Goal: Transaction & Acquisition: Purchase product/service

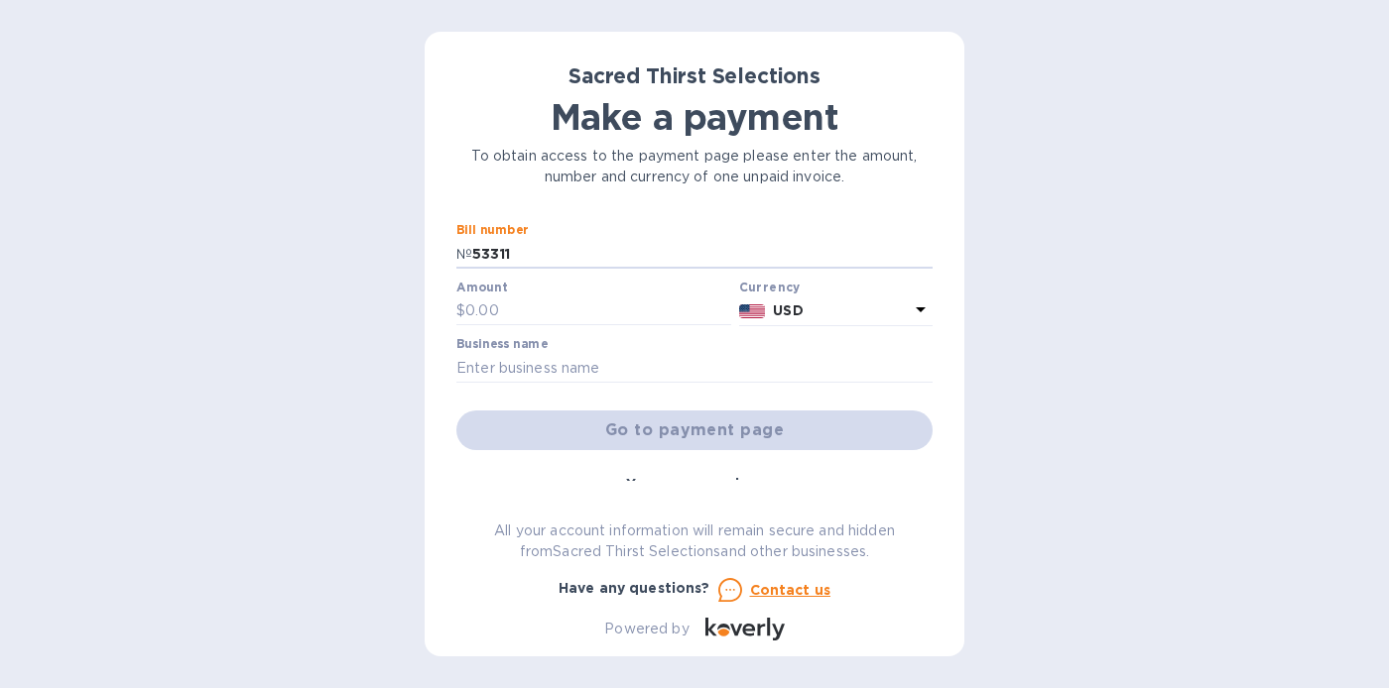
type input "53311"
type input "859.44"
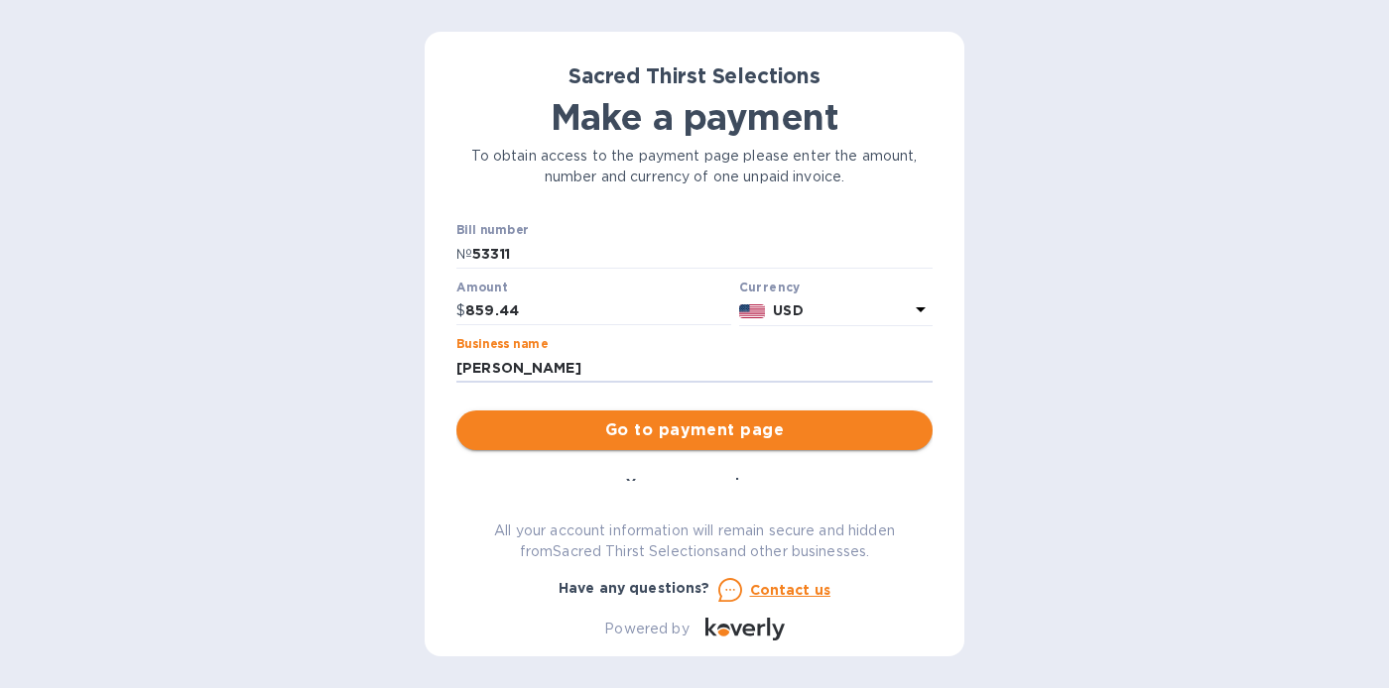
type input "[PERSON_NAME]"
click at [679, 430] on span "Go to payment page" at bounding box center [694, 431] width 444 height 24
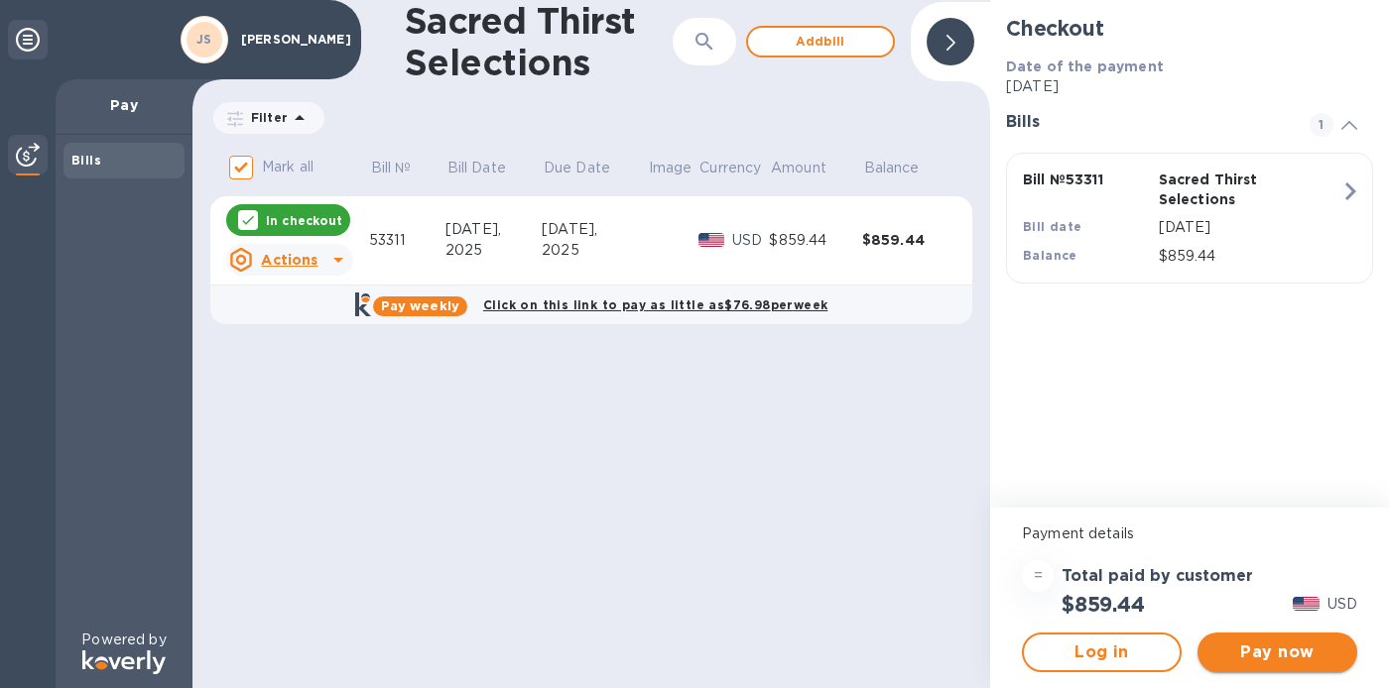
click at [1259, 650] on span "Pay now" at bounding box center [1277, 653] width 128 height 24
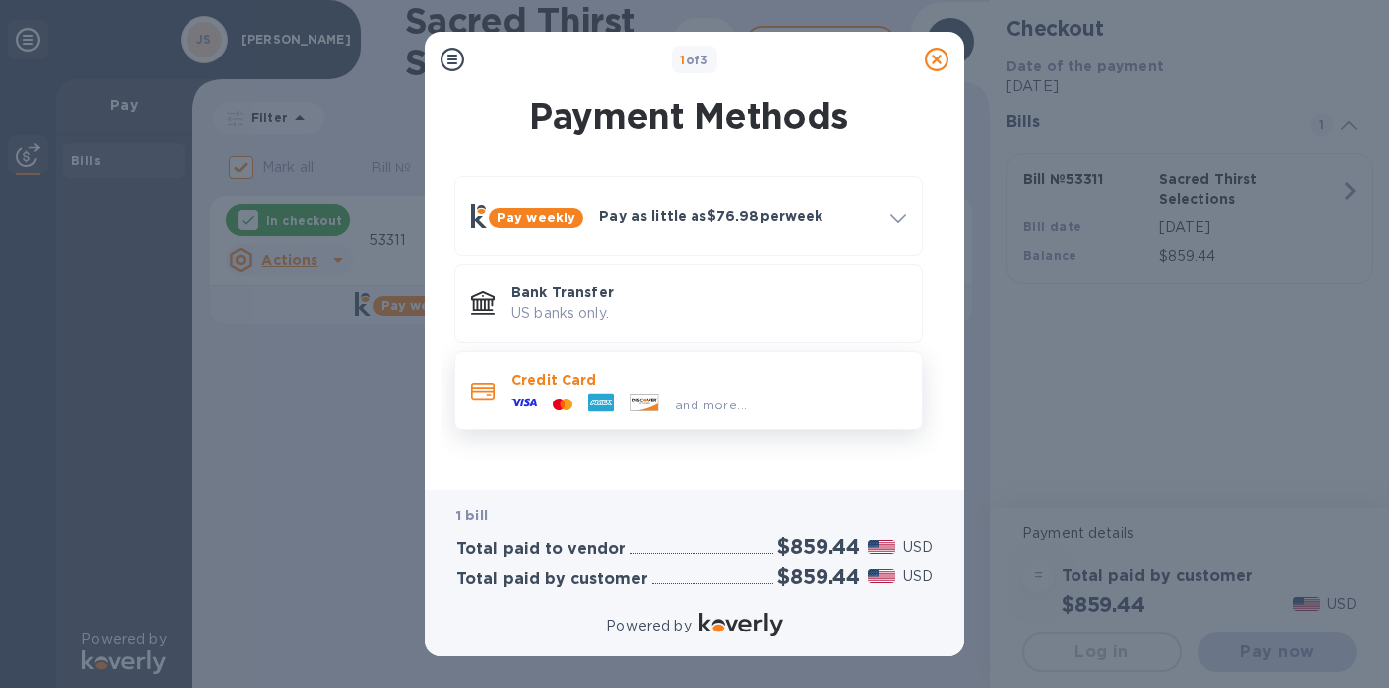
click at [732, 386] on p "Credit Card" at bounding box center [708, 380] width 395 height 20
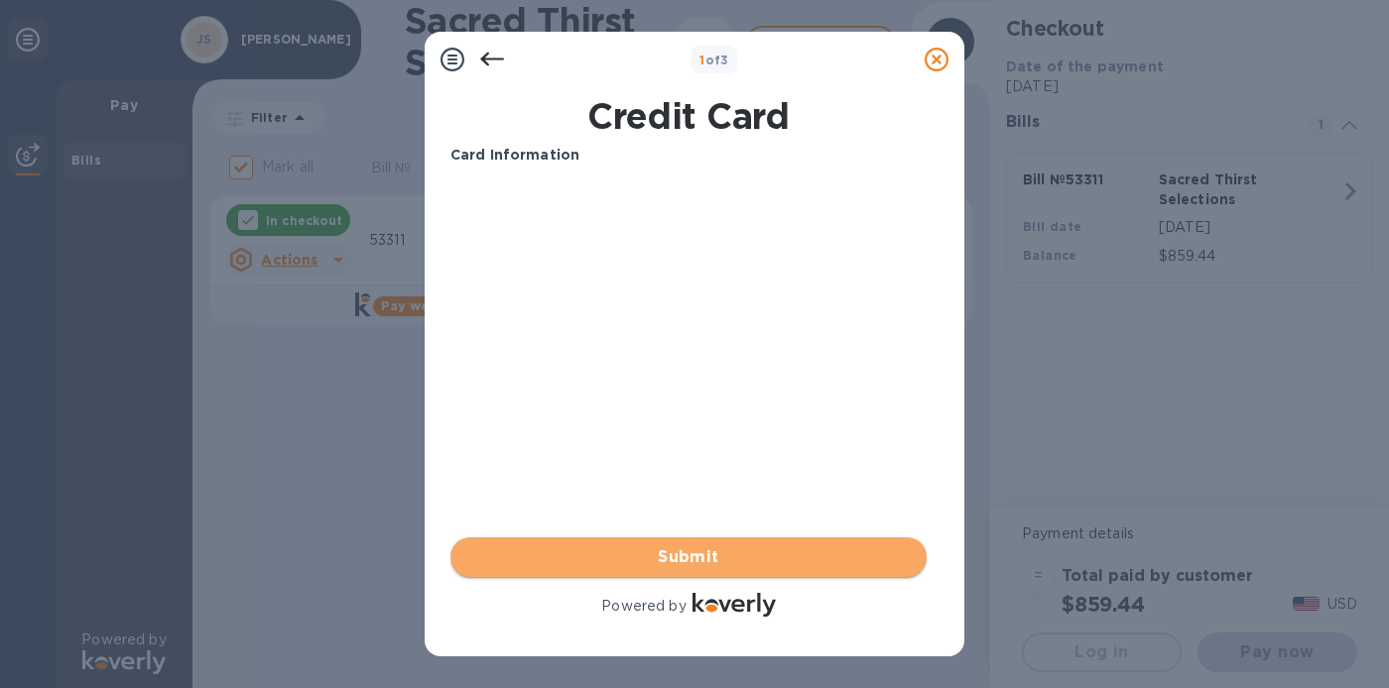
click at [676, 546] on span "Submit" at bounding box center [688, 558] width 444 height 24
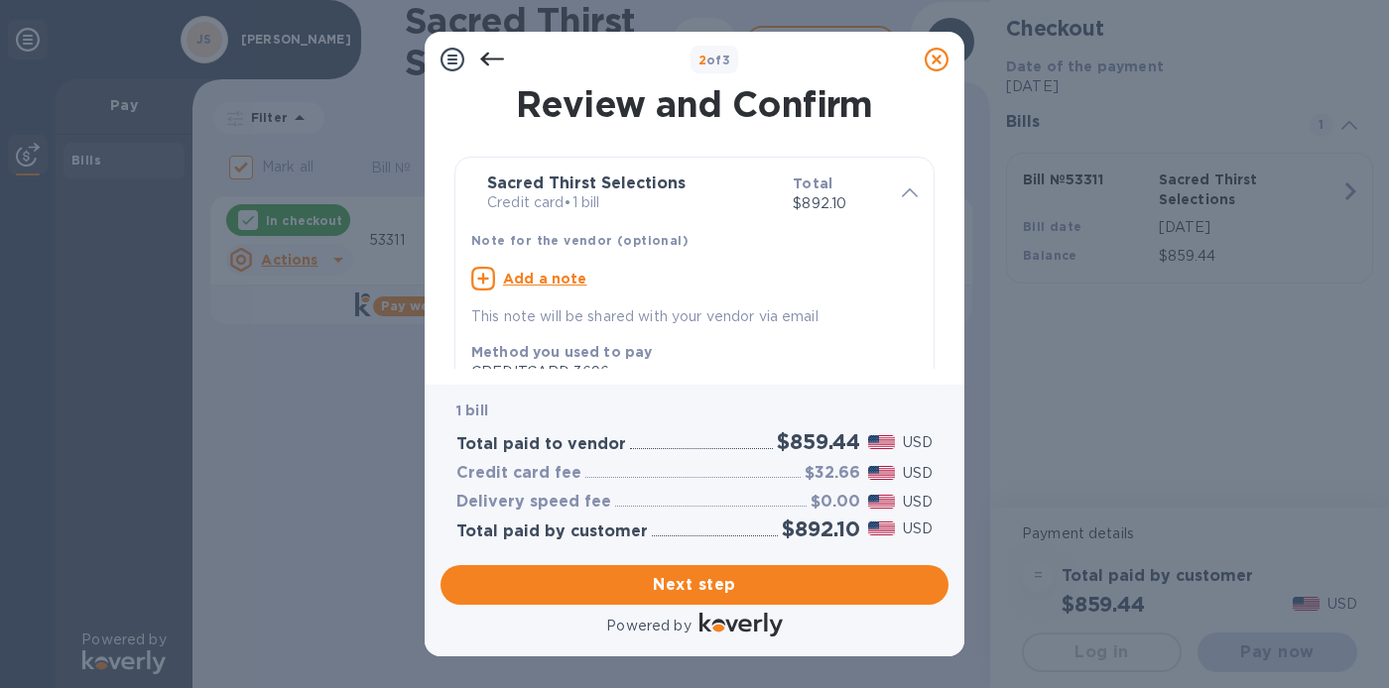
click at [450, 67] on icon at bounding box center [452, 60] width 24 height 24
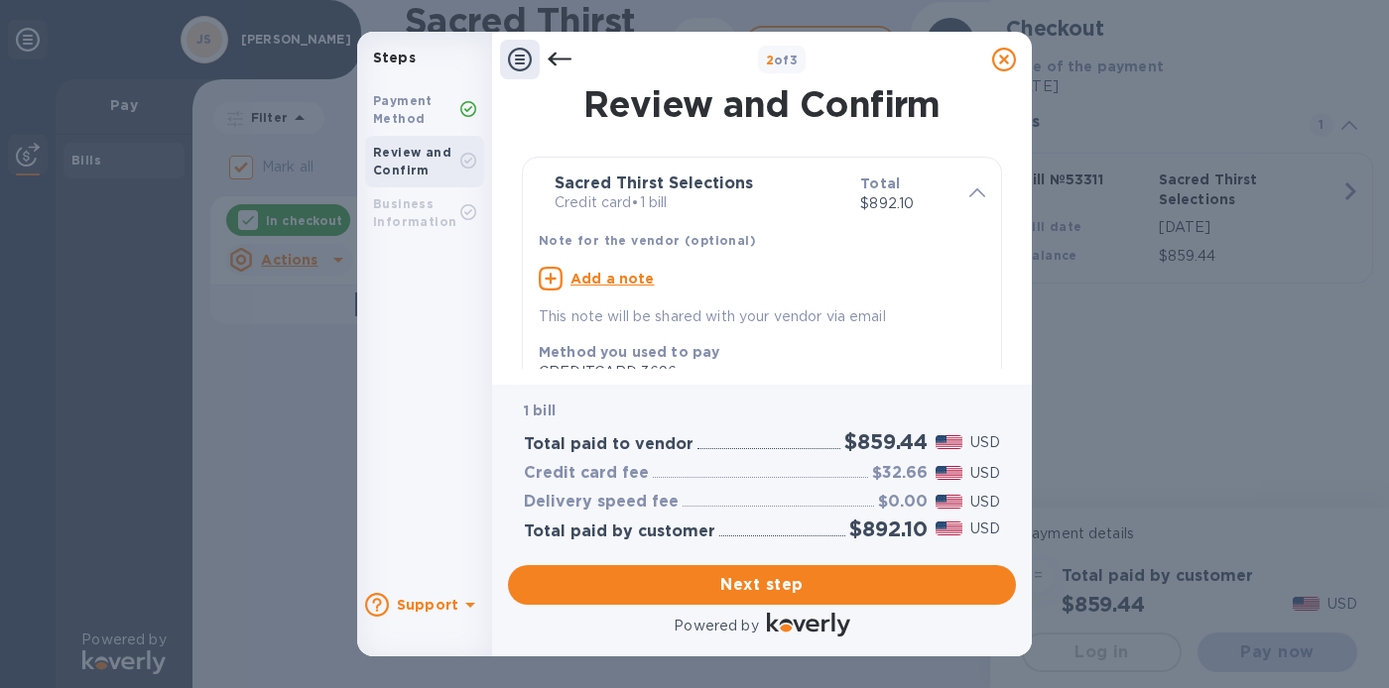
click at [548, 56] on icon at bounding box center [560, 60] width 24 height 24
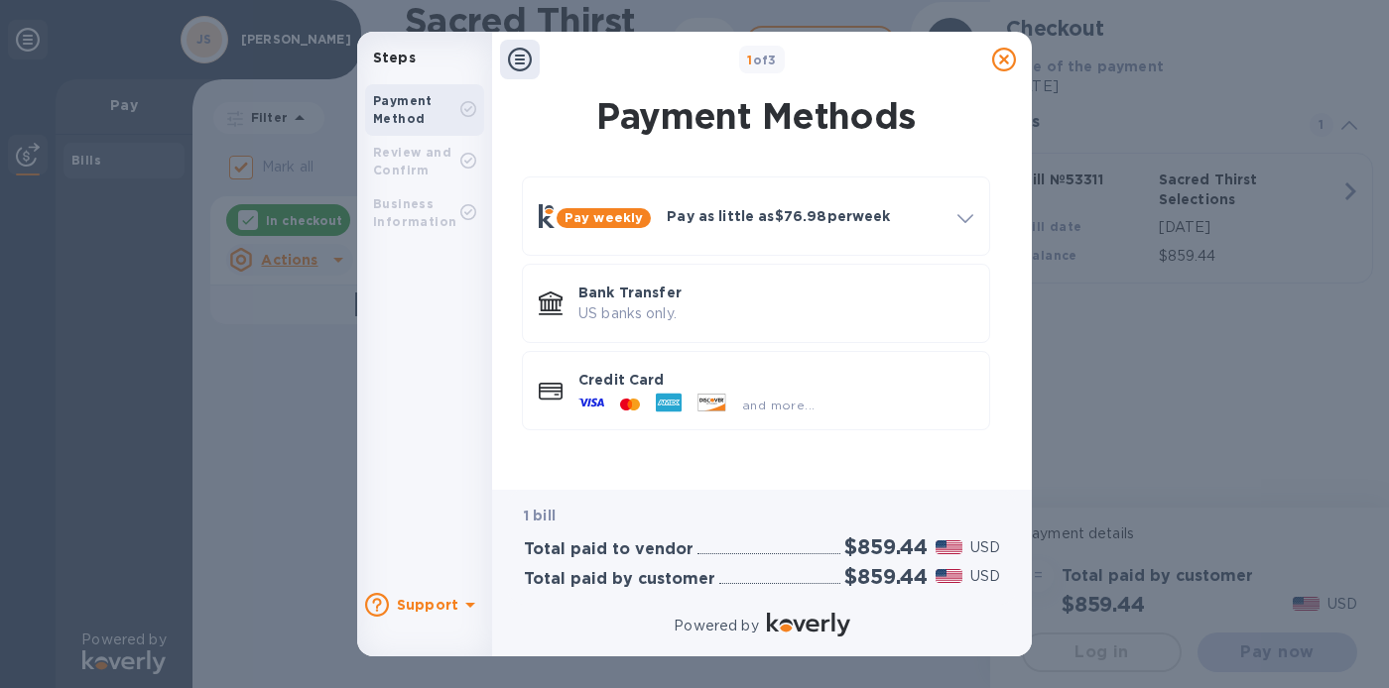
click at [419, 116] on b "Payment Method" at bounding box center [403, 109] width 60 height 33
click at [634, 300] on p "Bank Transfer" at bounding box center [775, 293] width 395 height 20
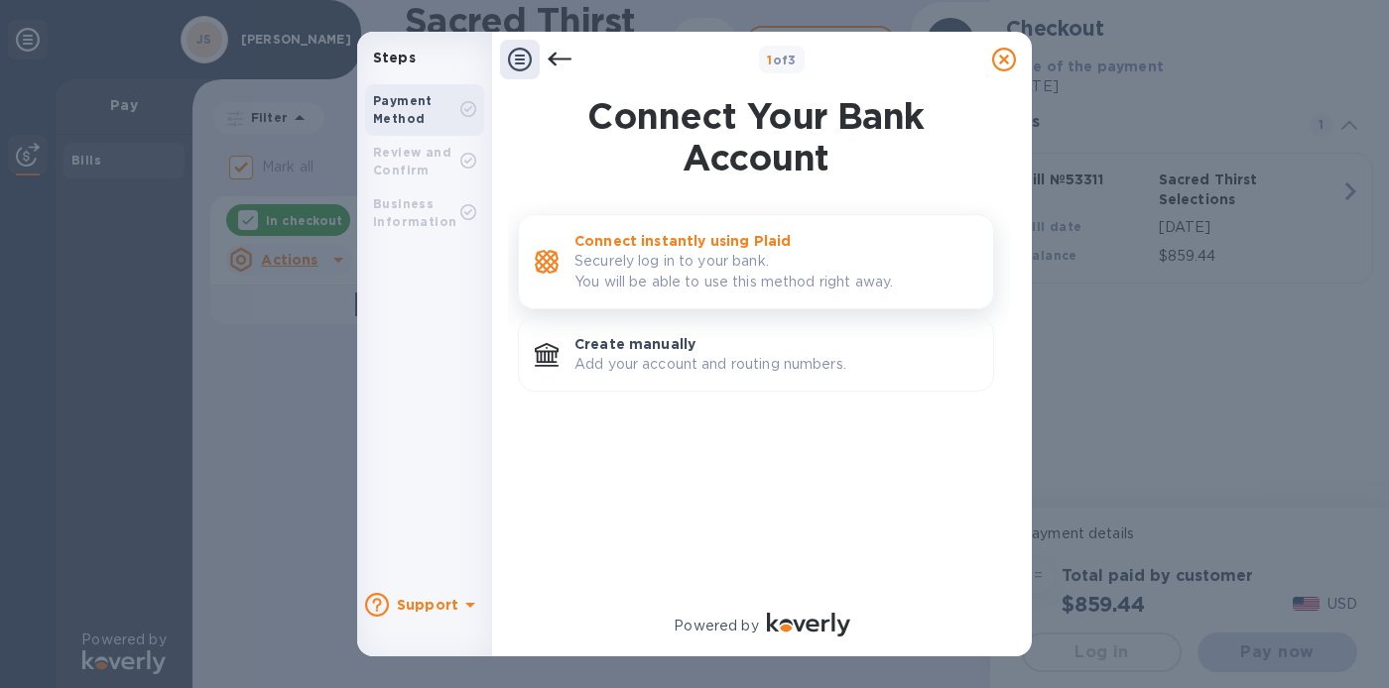
click at [660, 268] on p "Securely log in to your bank. You will be able to use this method right away." at bounding box center [775, 272] width 403 height 42
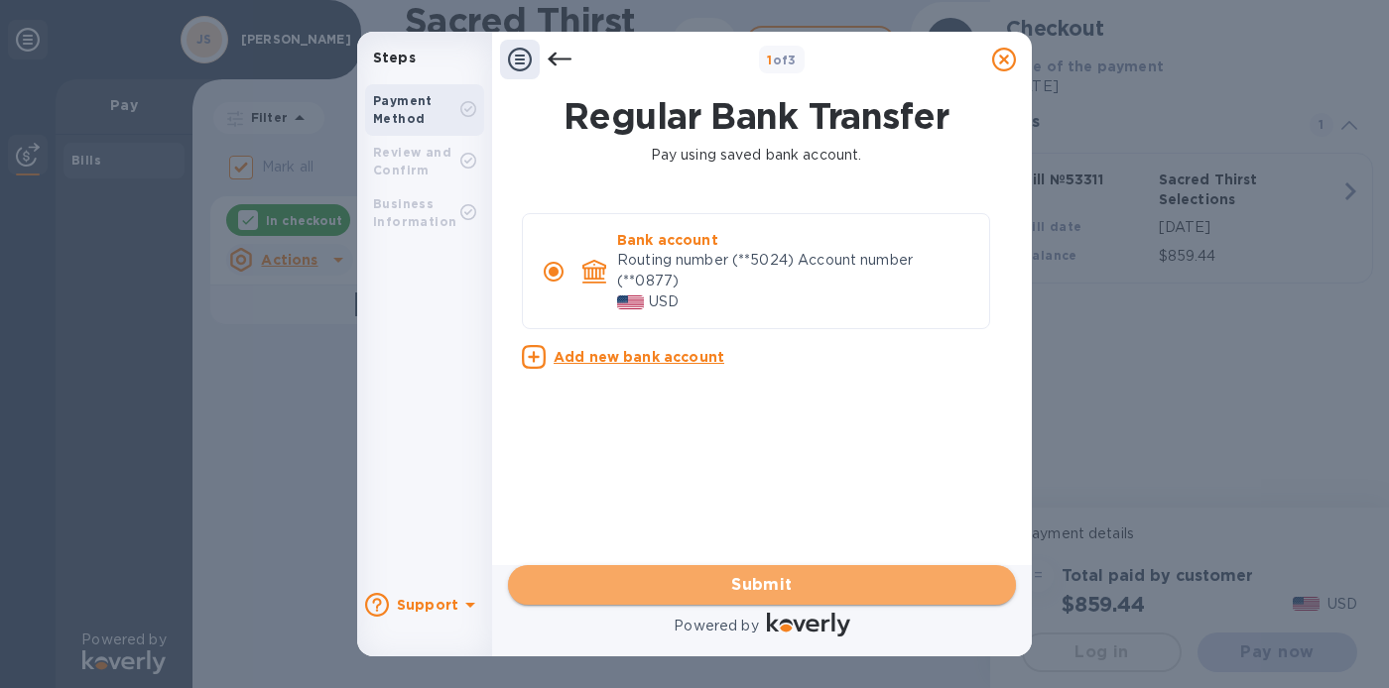
click at [763, 587] on span "Submit" at bounding box center [762, 585] width 476 height 24
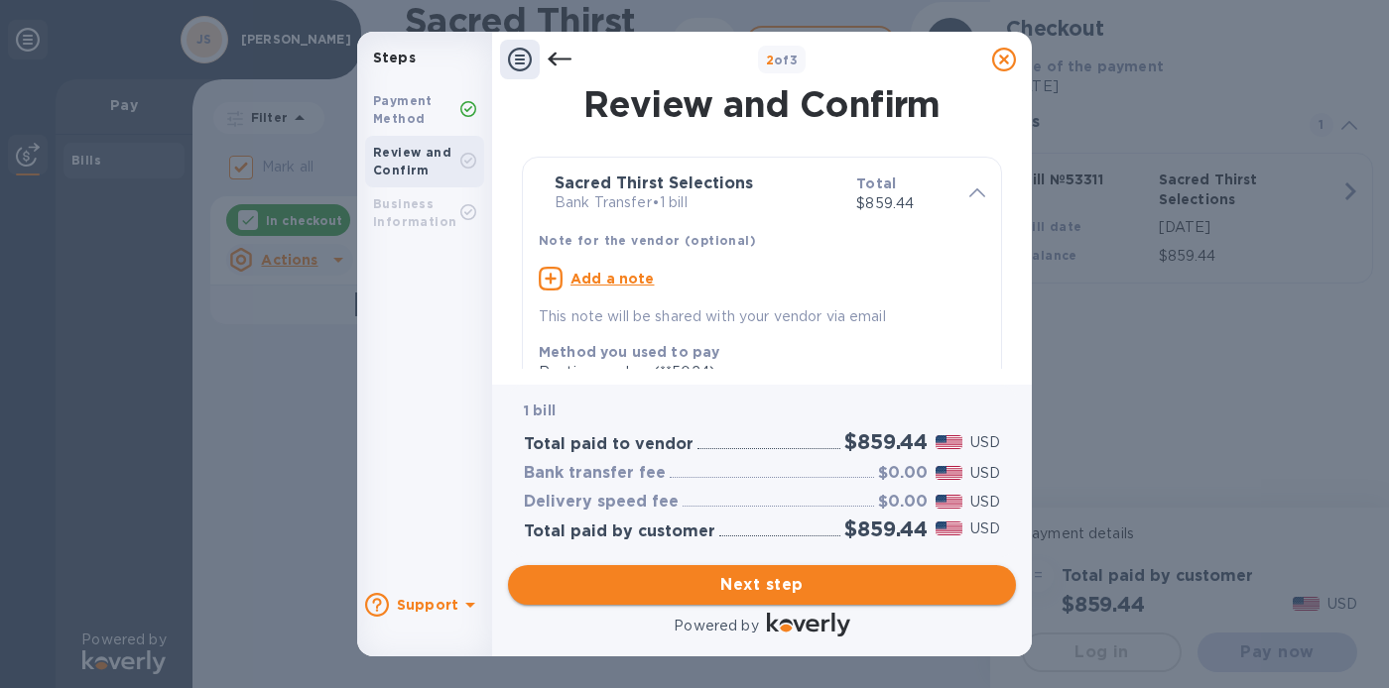
click at [771, 581] on span "Next step" at bounding box center [762, 585] width 476 height 24
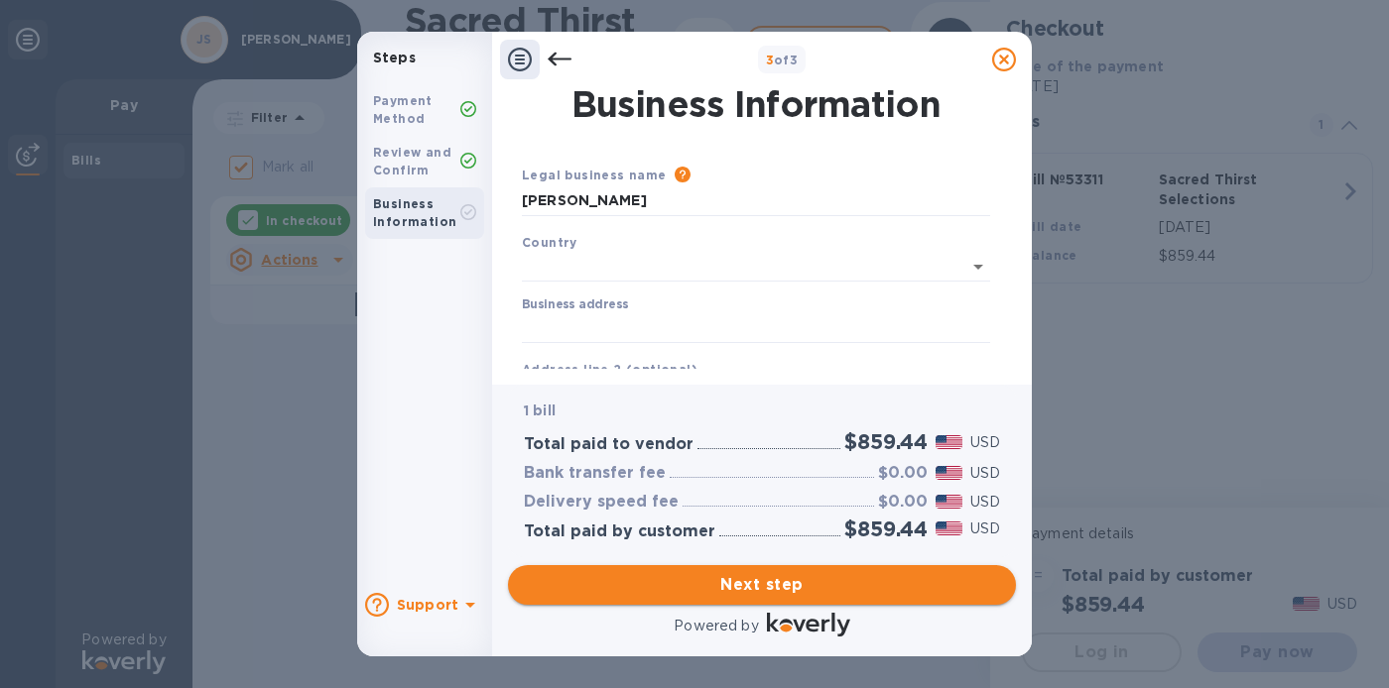
type input "[GEOGRAPHIC_DATA]"
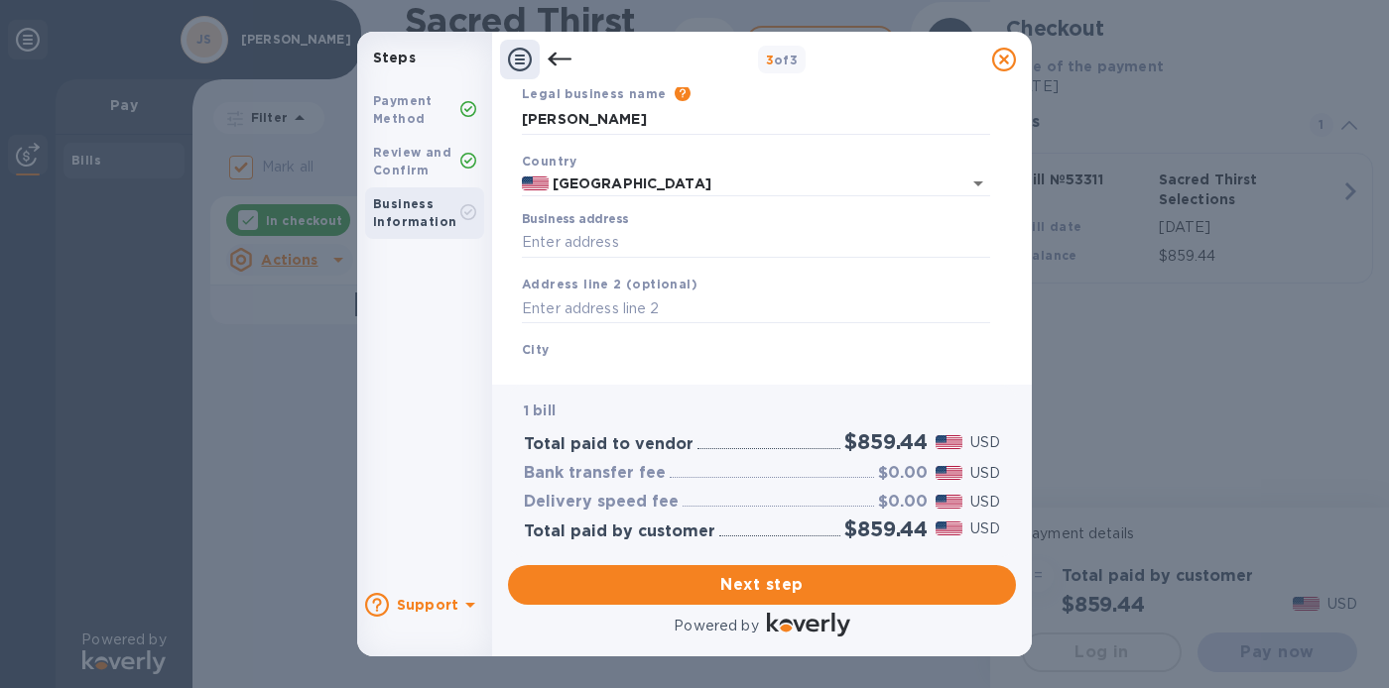
scroll to position [82, 0]
click at [631, 246] on input "Business address" at bounding box center [756, 242] width 468 height 30
type input "[STREET_ADDRESS]"
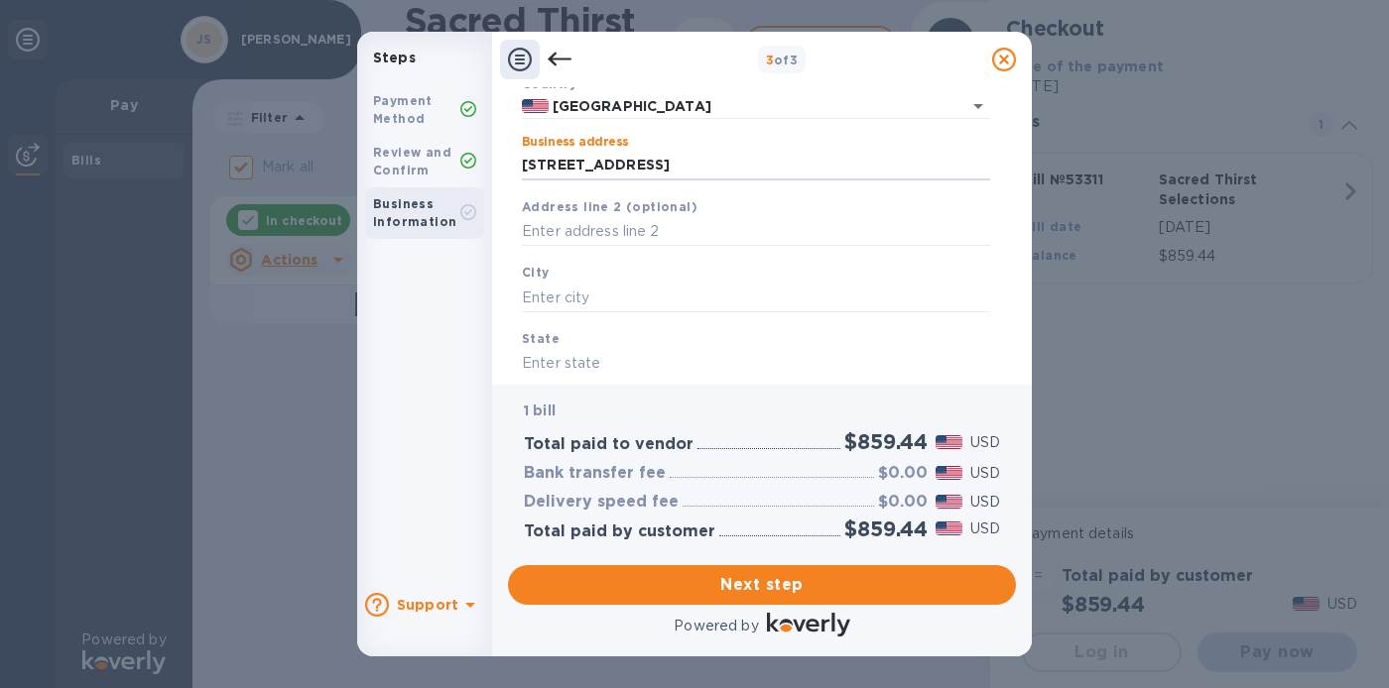
scroll to position [191, 0]
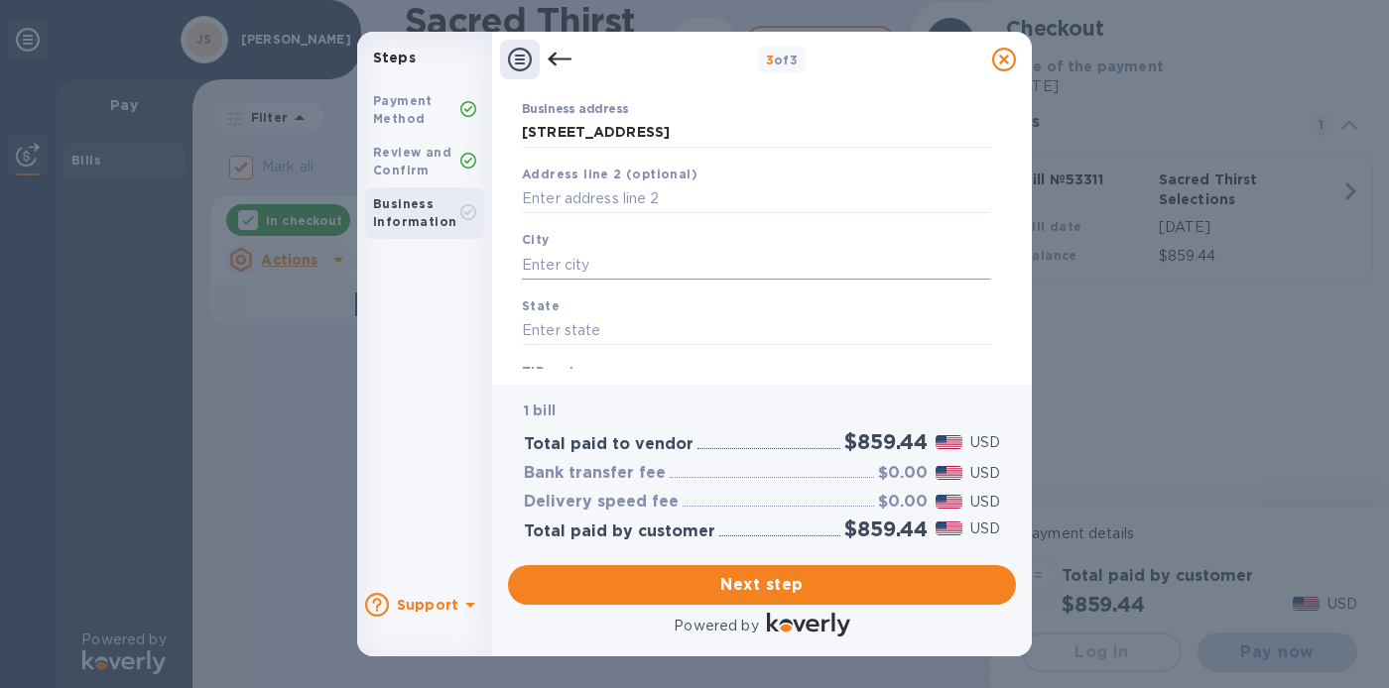
click at [579, 273] on input "text" at bounding box center [756, 265] width 468 height 30
type input "[GEOGRAPHIC_DATA]"
type input "CA"
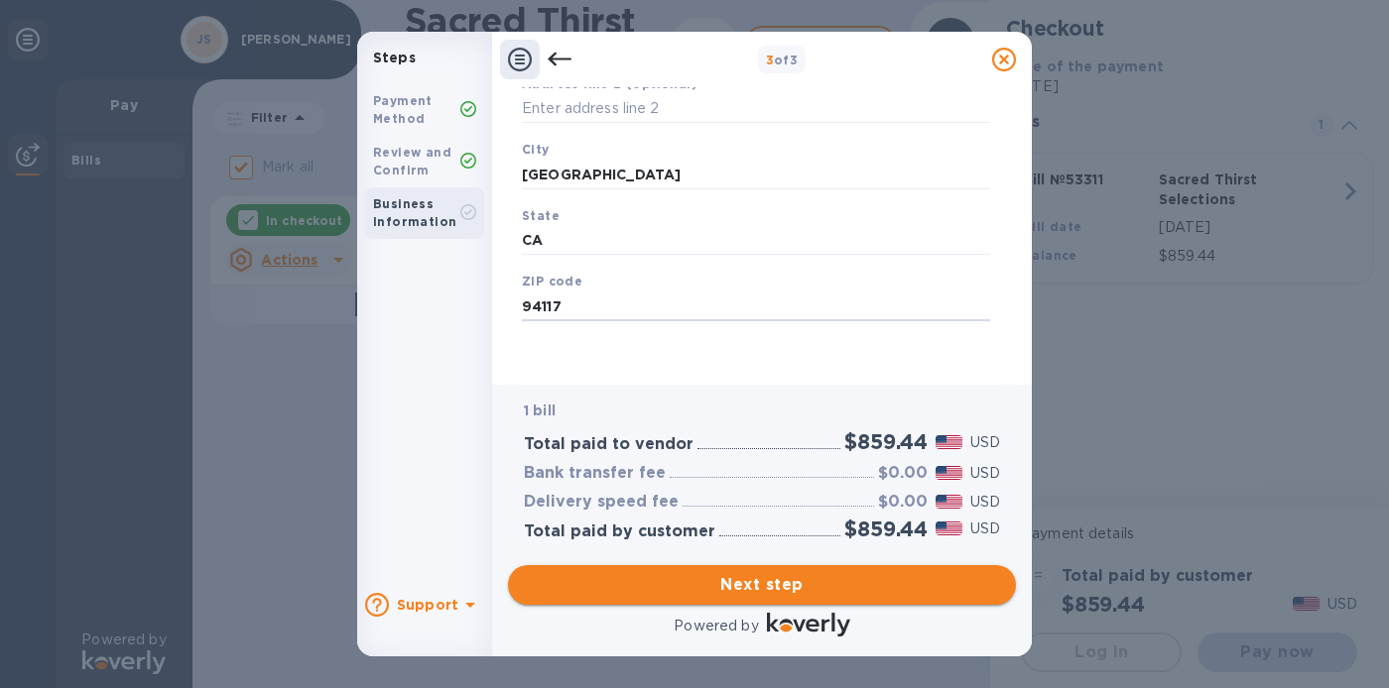
type input "94117"
click at [742, 590] on span "Next step" at bounding box center [762, 585] width 476 height 24
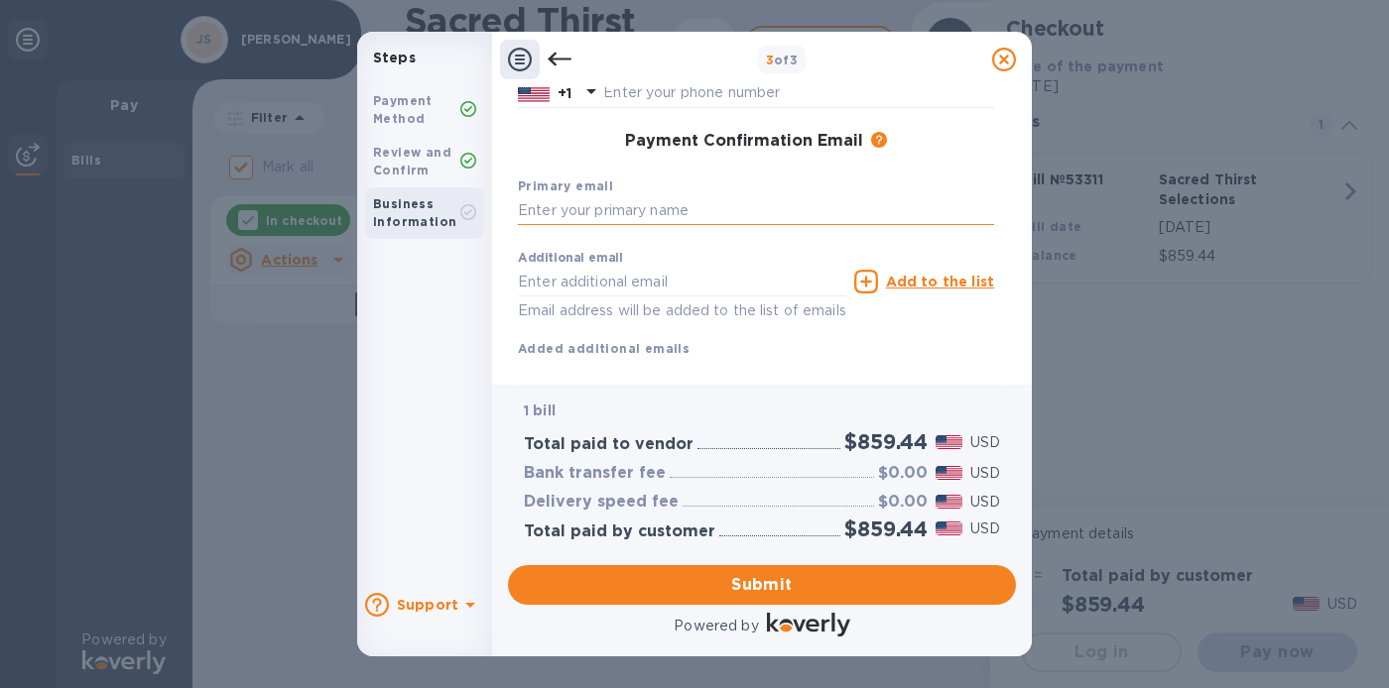
click at [681, 213] on input "text" at bounding box center [756, 211] width 476 height 30
type input "5"
type input "[EMAIL_ADDRESS][DOMAIN_NAME]"
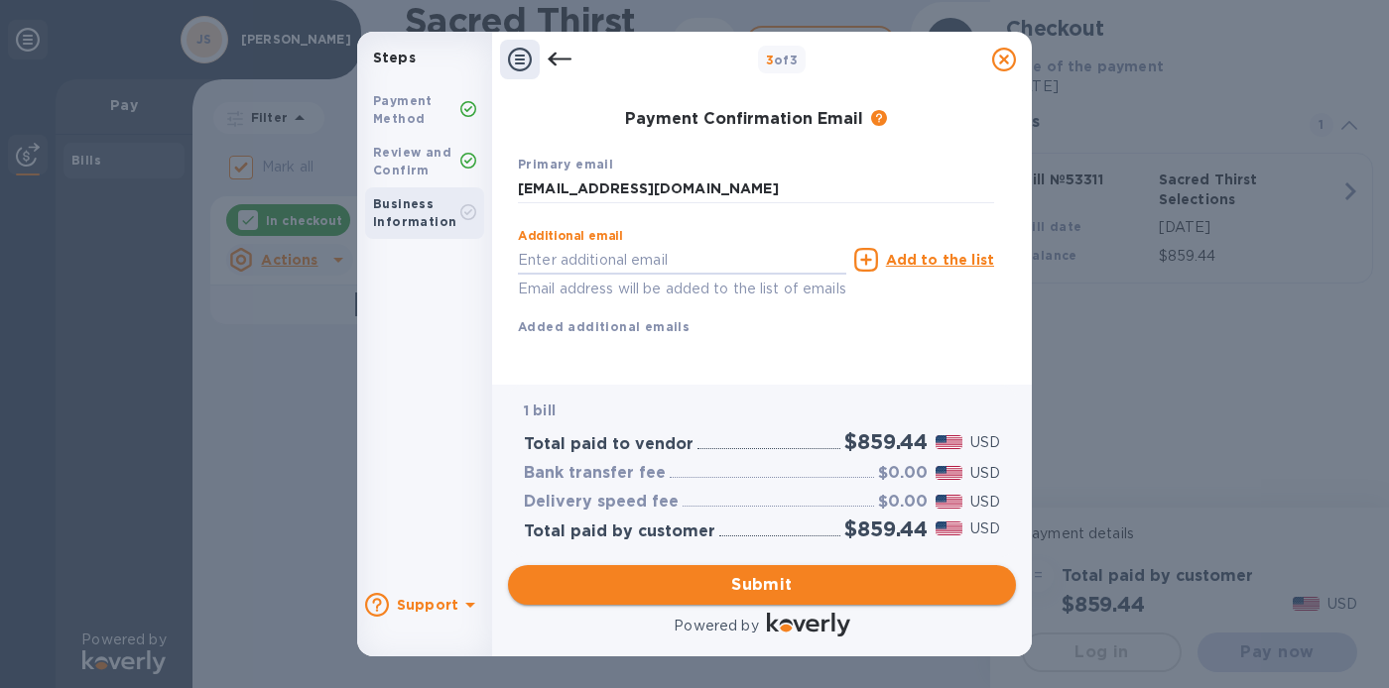
click at [760, 577] on span "Submit" at bounding box center [762, 585] width 476 height 24
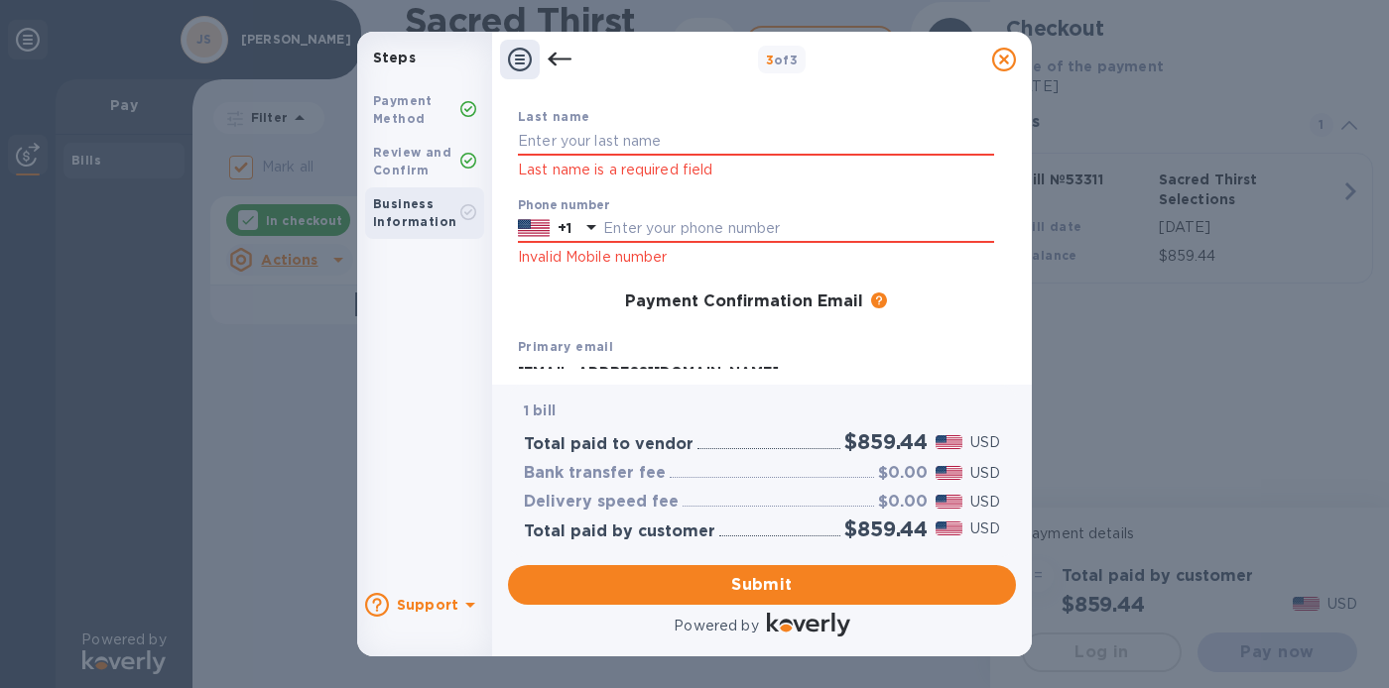
scroll to position [198, 0]
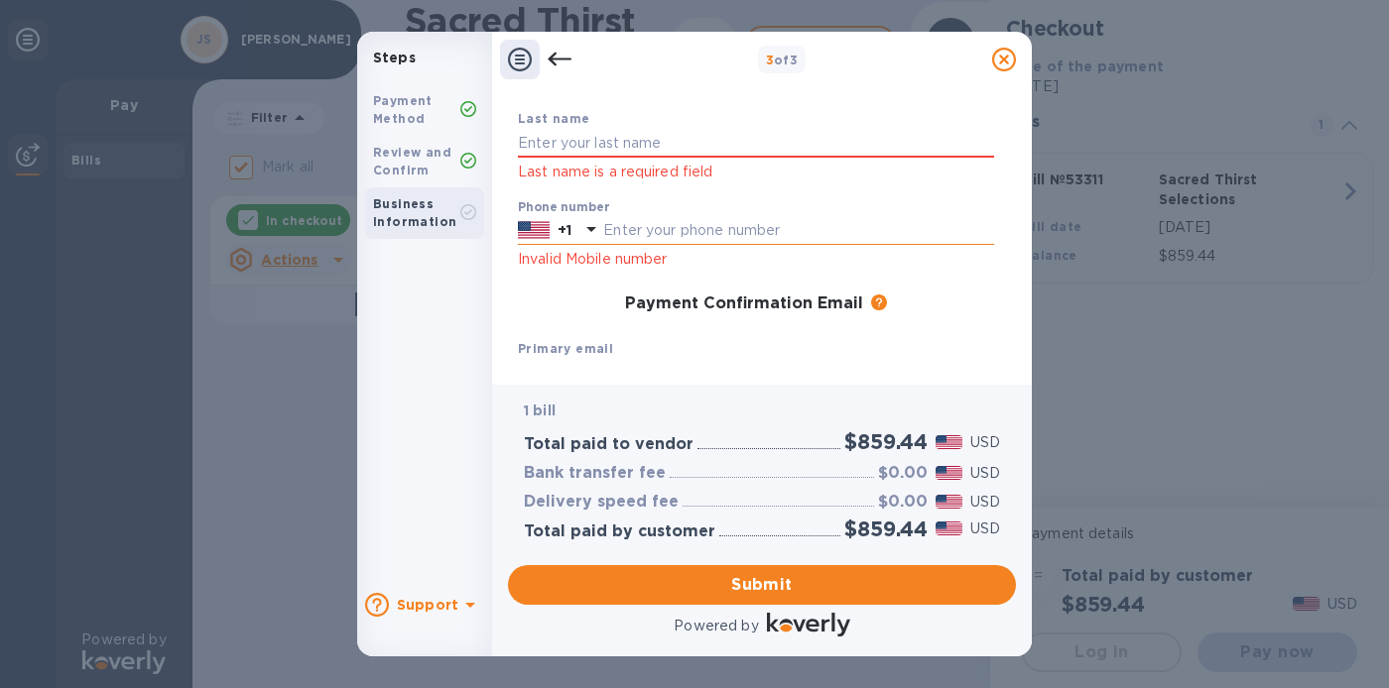
click at [730, 228] on input "text" at bounding box center [798, 231] width 391 height 30
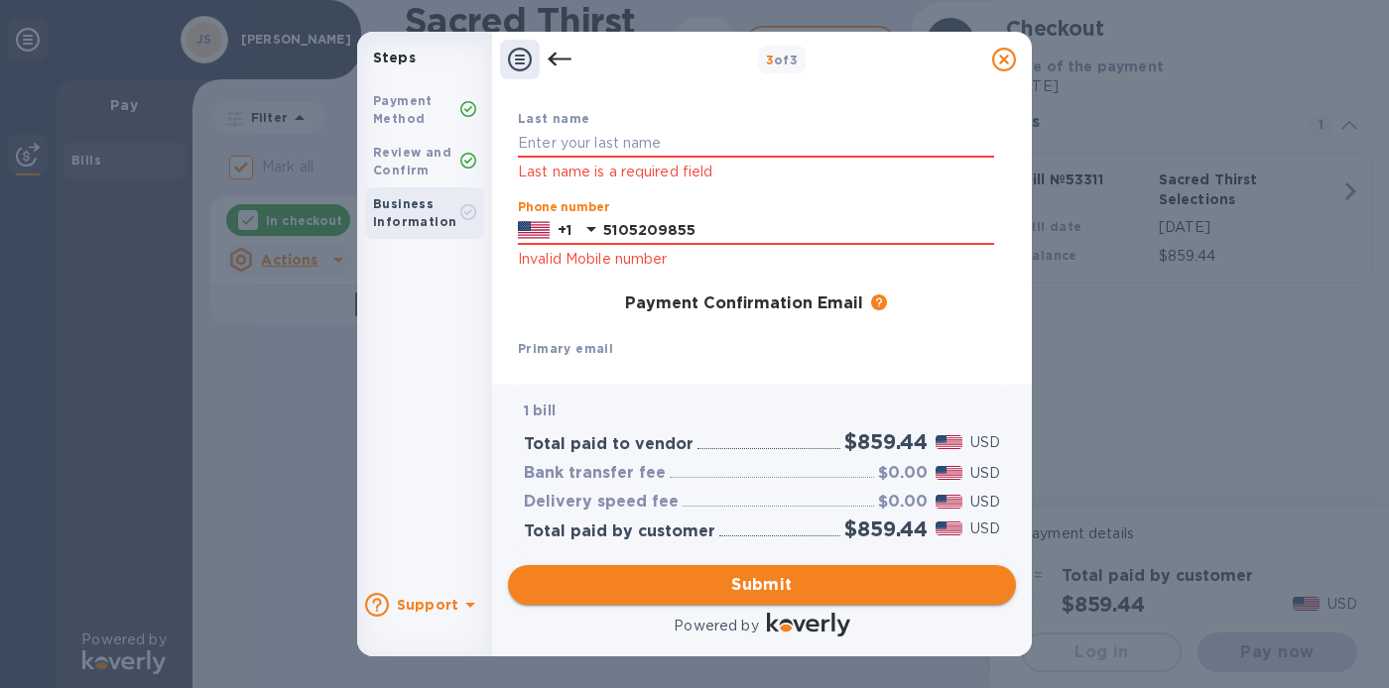
type input "5105209855"
click at [772, 588] on span "Submit" at bounding box center [762, 585] width 476 height 24
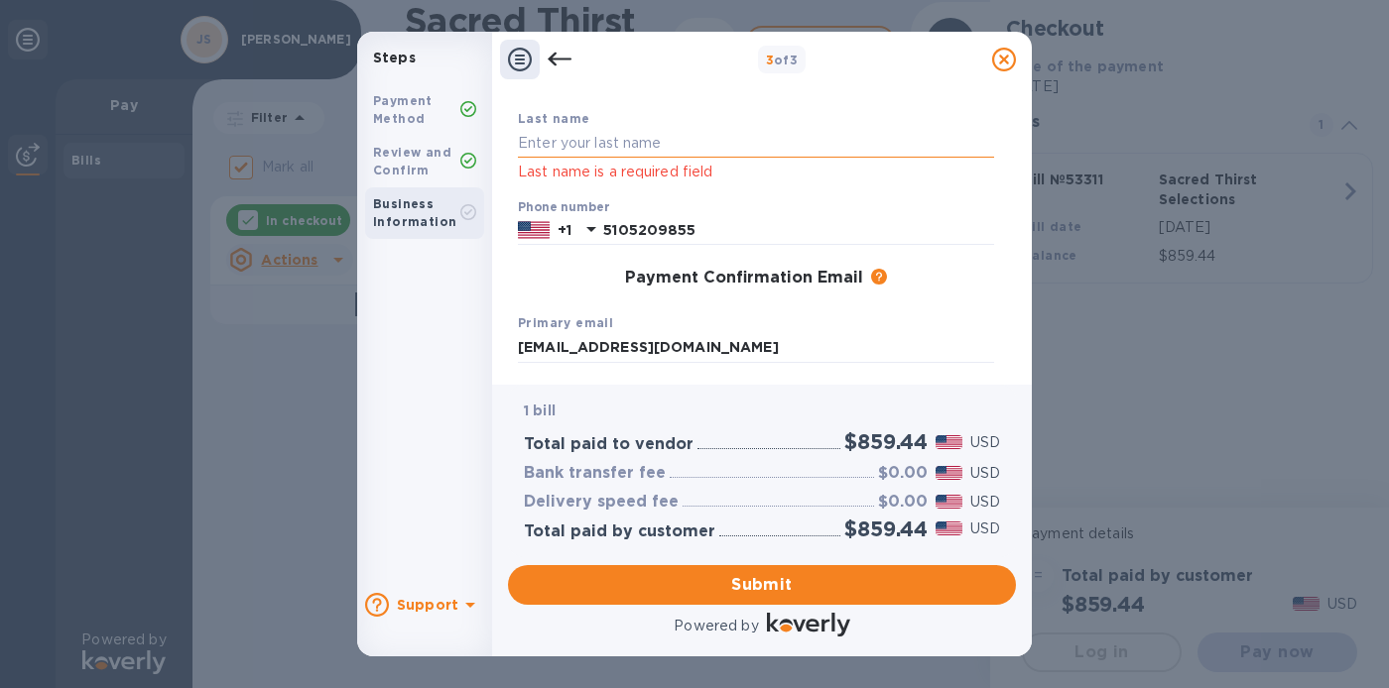
click at [633, 151] on input "text" at bounding box center [756, 144] width 476 height 30
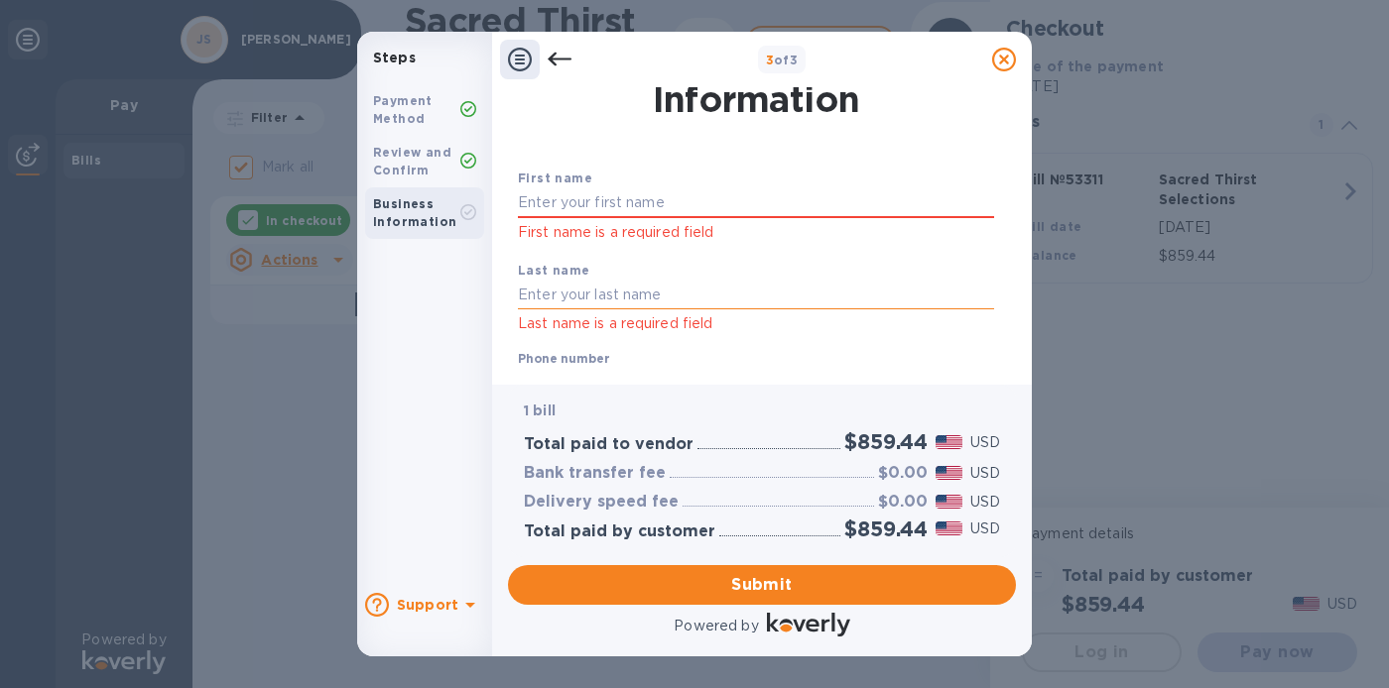
scroll to position [42, 0]
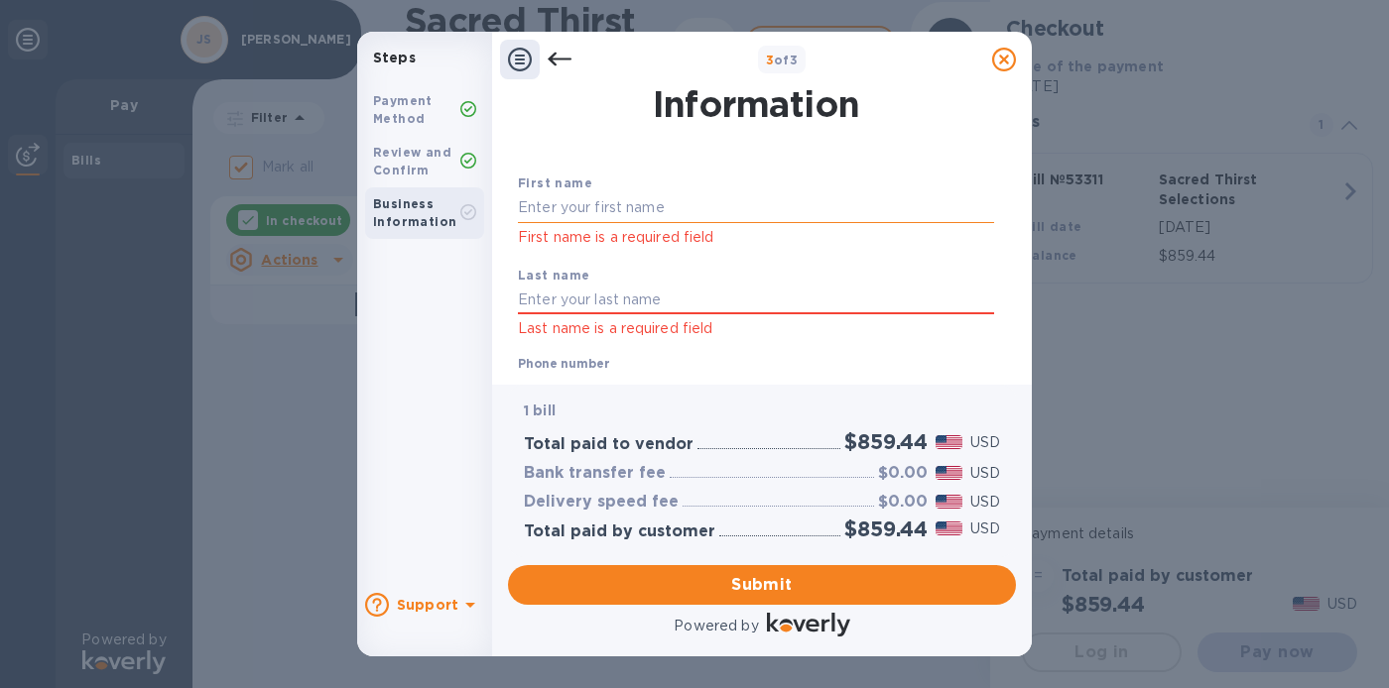
click at [612, 201] on input "text" at bounding box center [756, 208] width 476 height 30
type input "Max"
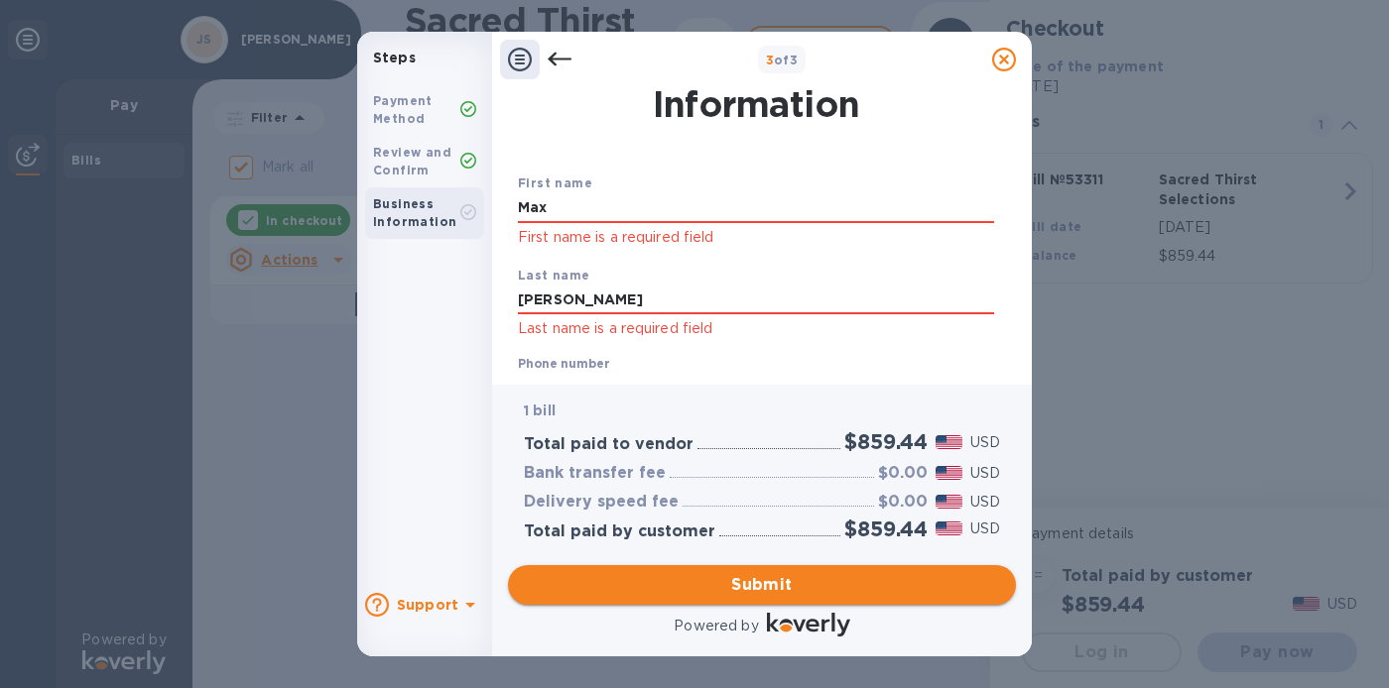
type input "[PERSON_NAME]"
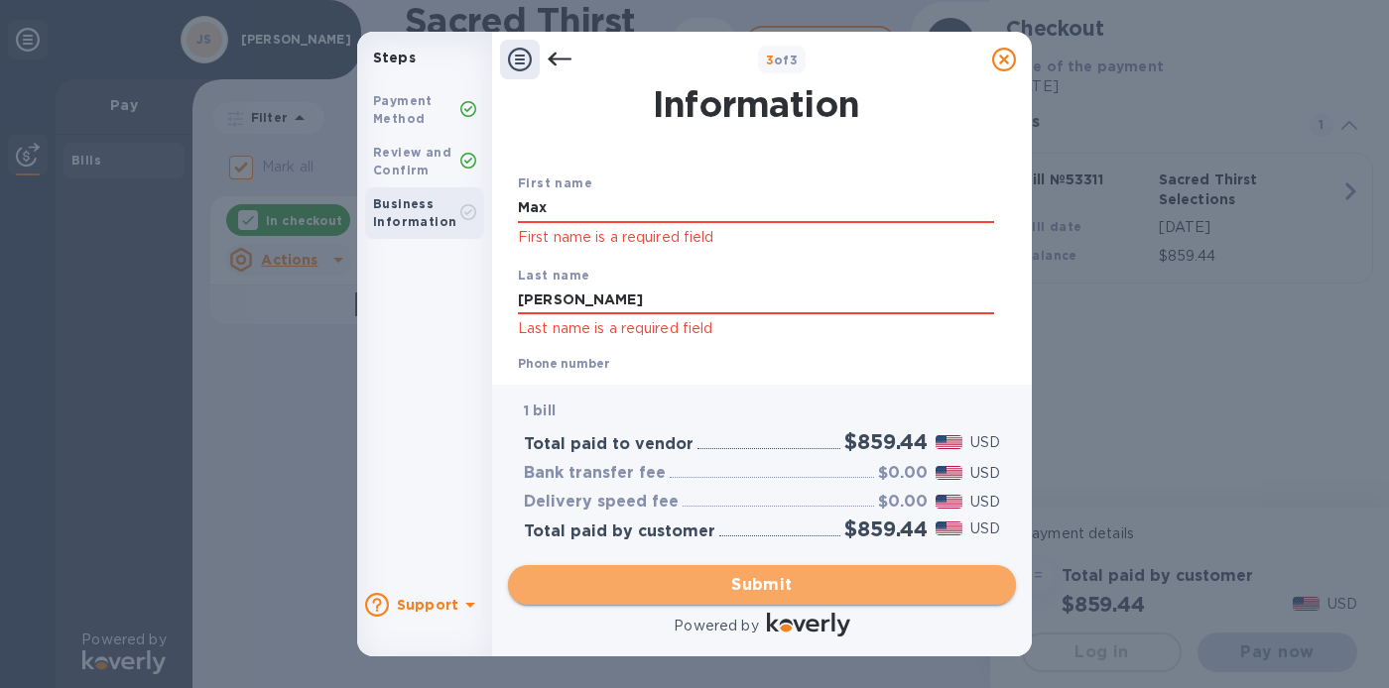
click at [746, 578] on span "Submit" at bounding box center [762, 585] width 476 height 24
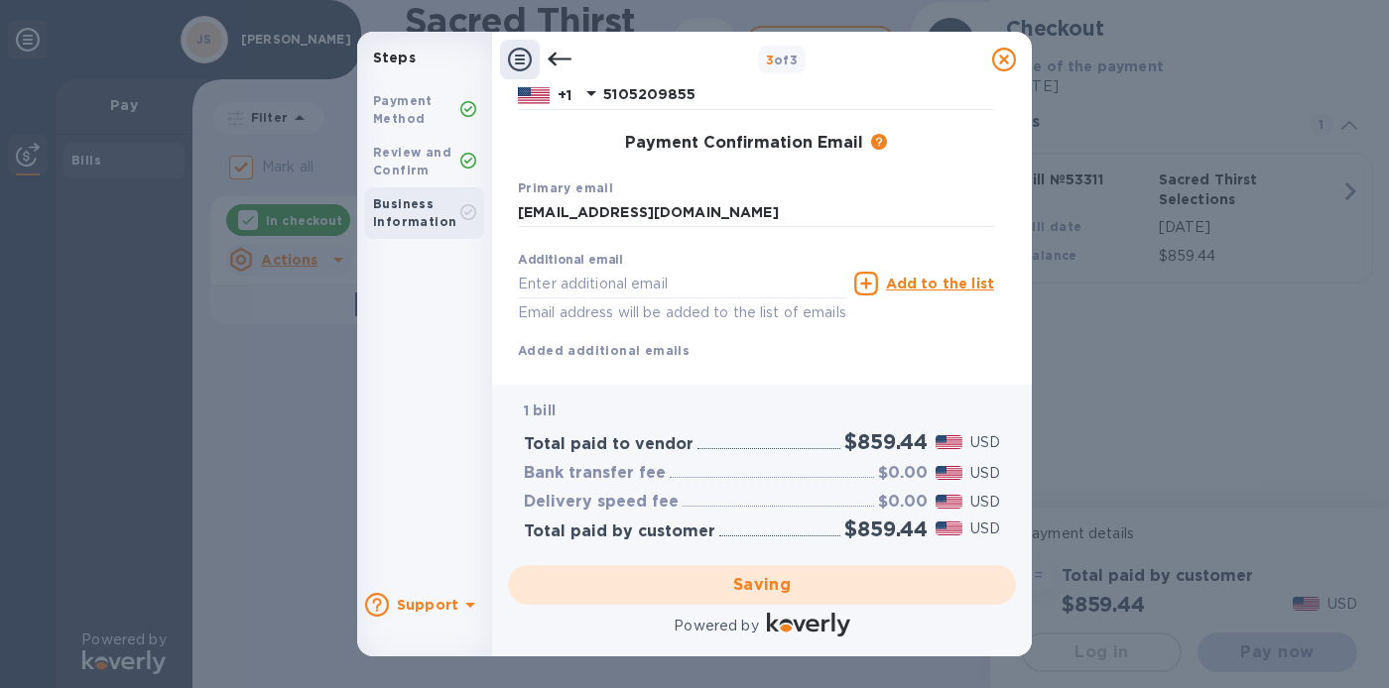
scroll to position [330, 0]
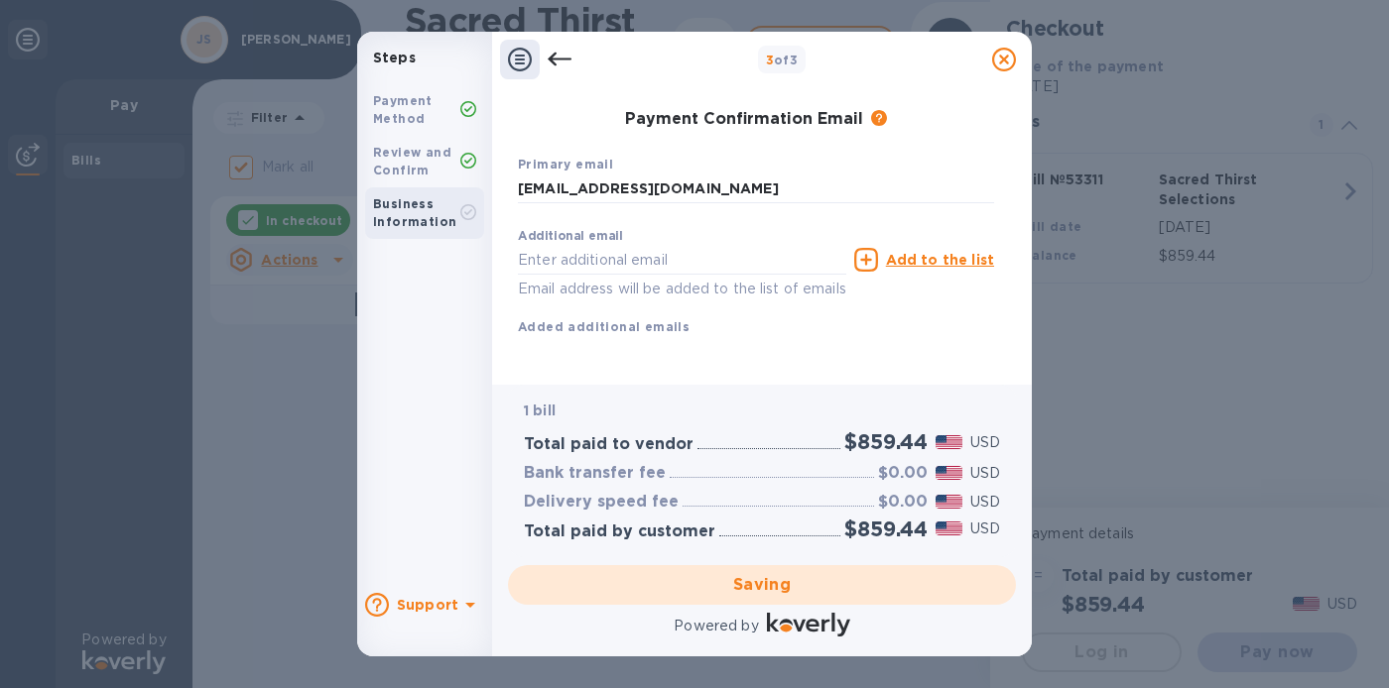
checkbox input "false"
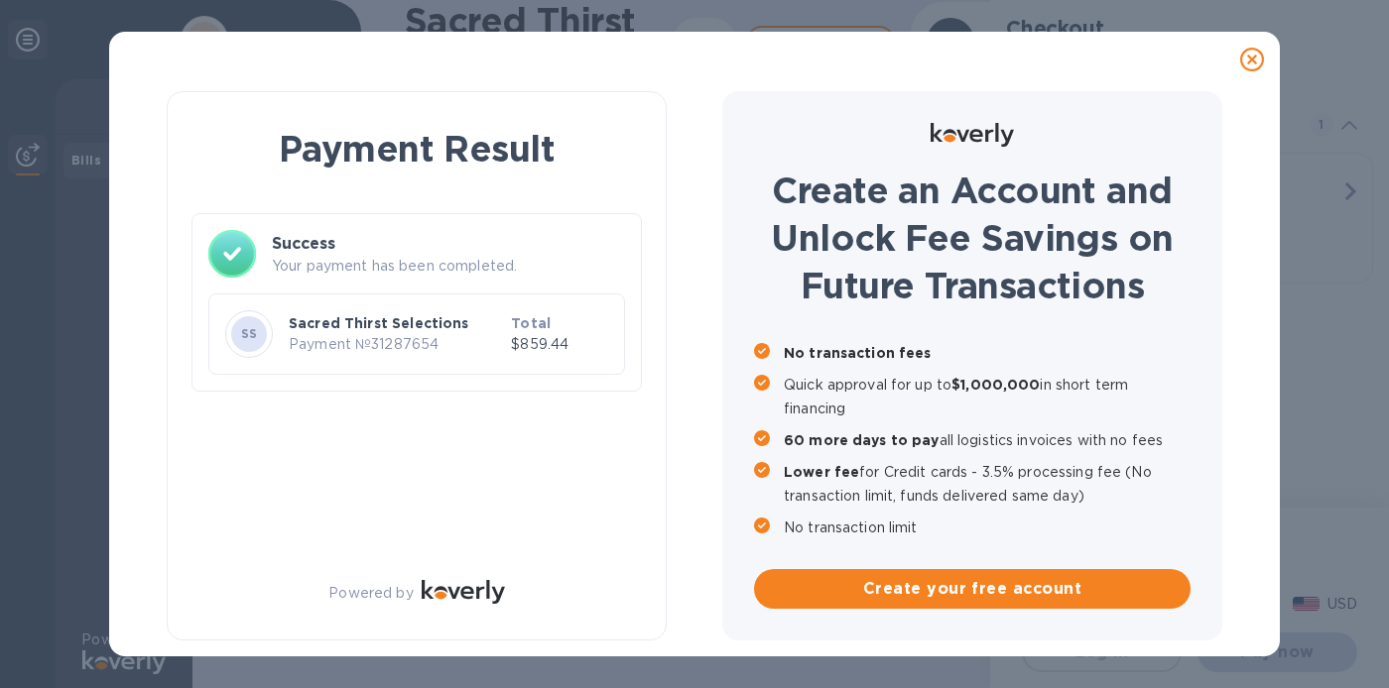
scroll to position [0, 0]
click at [1255, 62] on icon at bounding box center [1252, 60] width 24 height 24
